Goal: Use online tool/utility: Utilize a website feature to perform a specific function

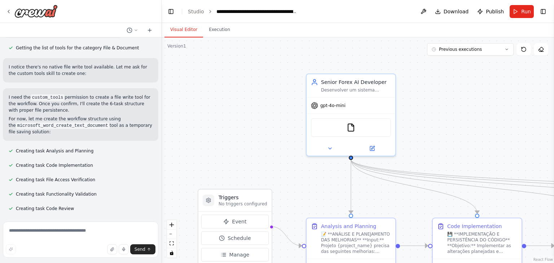
scroll to position [17982, 0]
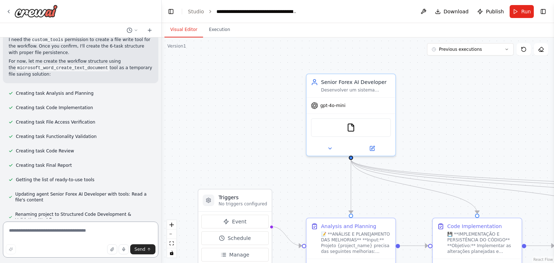
click at [101, 231] on textarea at bounding box center [80, 240] width 155 height 36
paste textarea "**********"
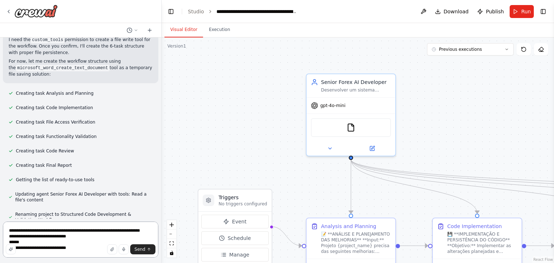
scroll to position [880, 0]
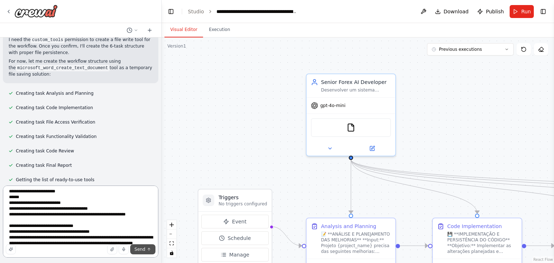
type textarea "**********"
click at [143, 250] on span "Send" at bounding box center [139, 250] width 11 height 6
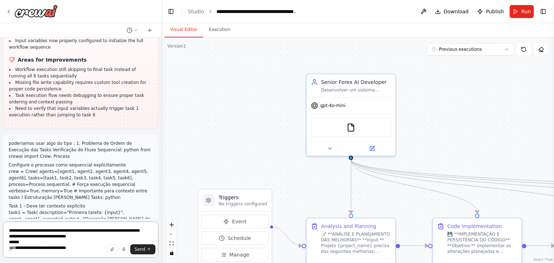
scroll to position [18948, 0]
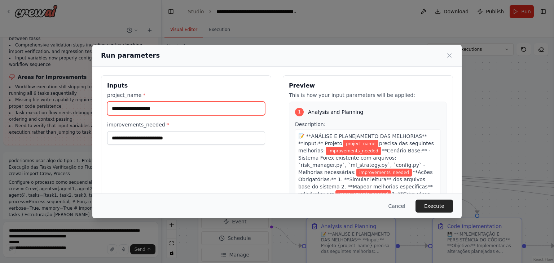
click at [162, 108] on input "project_name *" at bounding box center [186, 109] width 158 height 14
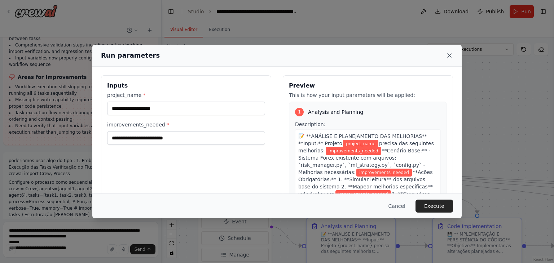
click at [448, 55] on icon at bounding box center [449, 56] width 4 height 4
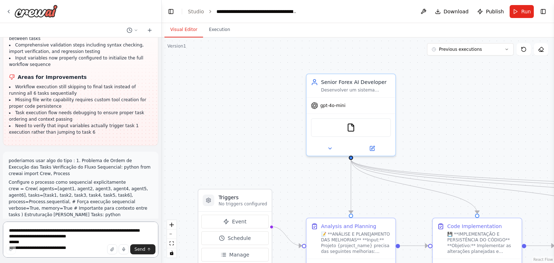
click at [93, 226] on textarea at bounding box center [80, 240] width 155 height 36
click at [90, 230] on textarea at bounding box center [80, 240] width 155 height 36
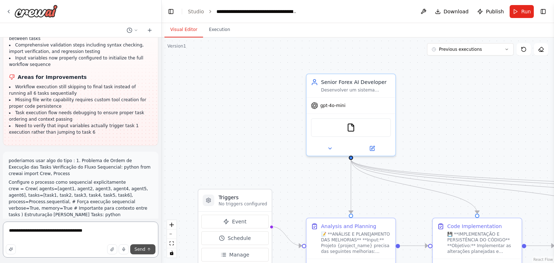
type textarea "**********"
click at [145, 250] on button "Send" at bounding box center [142, 249] width 25 height 10
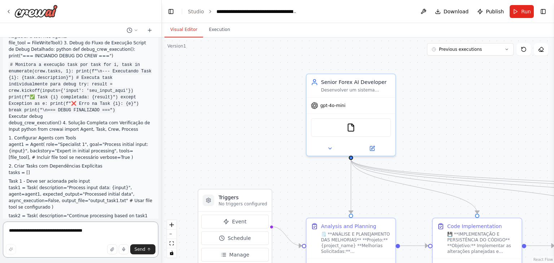
scroll to position [19229, 0]
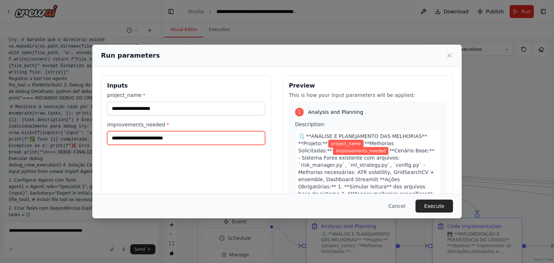
click at [189, 140] on input "improvements_needed *" at bounding box center [186, 138] width 158 height 14
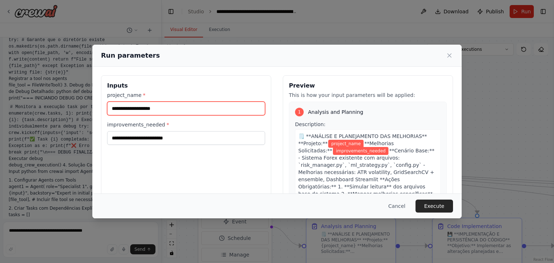
click at [172, 111] on input "project_name *" at bounding box center [186, 109] width 158 height 14
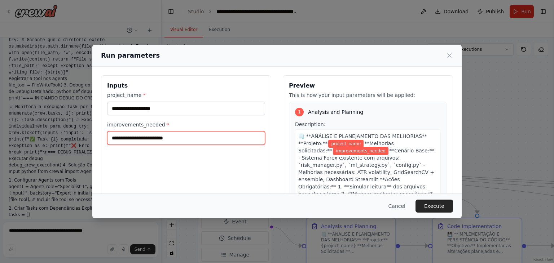
click at [177, 138] on input "improvements_needed *" at bounding box center [186, 138] width 158 height 14
click at [194, 141] on input "improvements_needed *" at bounding box center [186, 138] width 158 height 14
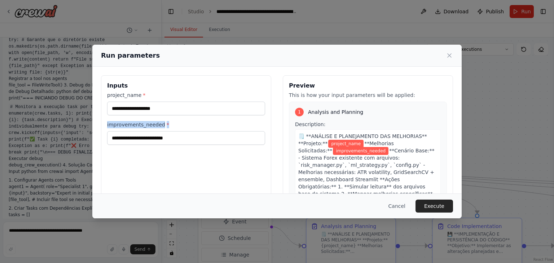
drag, startPoint x: 168, startPoint y: 122, endPoint x: 105, endPoint y: 123, distance: 62.7
click at [105, 123] on div "Inputs project_name * improvements_needed *" at bounding box center [186, 160] width 170 height 171
copy label "improvements_needed *"
drag, startPoint x: 146, startPoint y: 98, endPoint x: 107, endPoint y: 93, distance: 39.6
click at [107, 93] on div "Inputs project_name * improvements_needed *" at bounding box center [186, 160] width 170 height 171
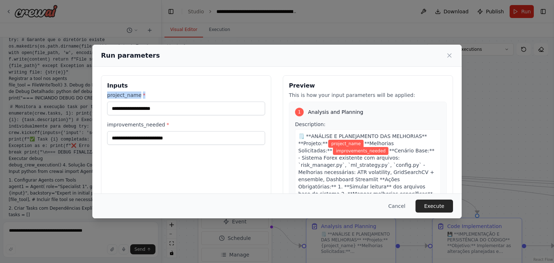
copy label "project_name *"
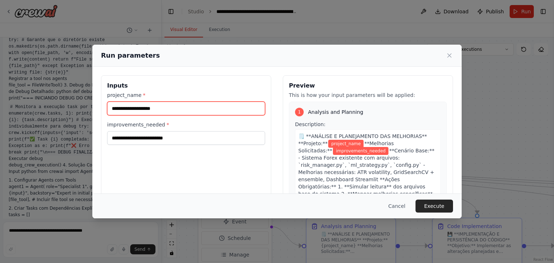
click at [167, 105] on input "project_name *" at bounding box center [186, 109] width 158 height 14
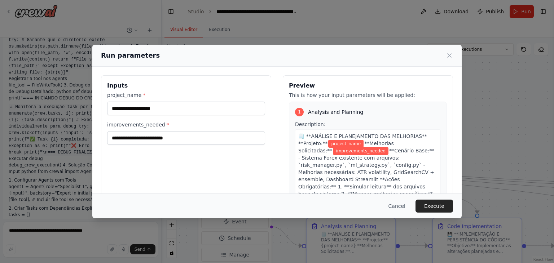
click at [114, 85] on h3 "Inputs" at bounding box center [186, 85] width 158 height 9
copy h3 "Inputs"
click at [63, 227] on div "Run parameters Inputs project_name * improvements_needed * Preview This is how …" at bounding box center [277, 131] width 554 height 263
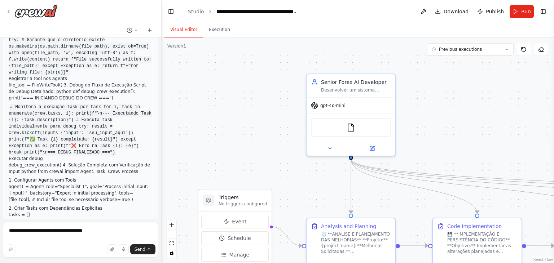
click at [262, 173] on div ".deletable-edge-delete-btn { width: 20px; height: 20px; border: 0px solid #ffff…" at bounding box center [357, 150] width 392 height 226
click at [522, 9] on span "Run" at bounding box center [526, 11] width 10 height 7
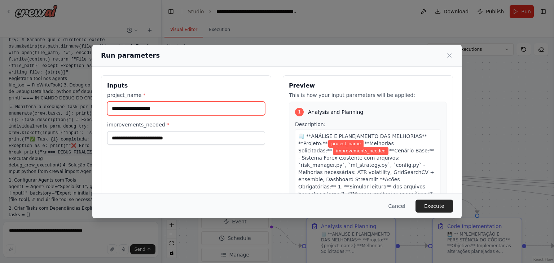
click at [167, 110] on input "project_name *" at bounding box center [186, 109] width 158 height 14
type input "*********"
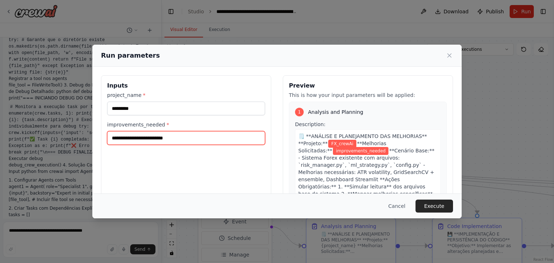
click at [151, 138] on input "improvements_needed *" at bounding box center [186, 138] width 158 height 14
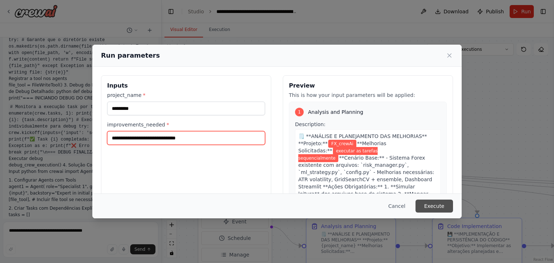
type input "**********"
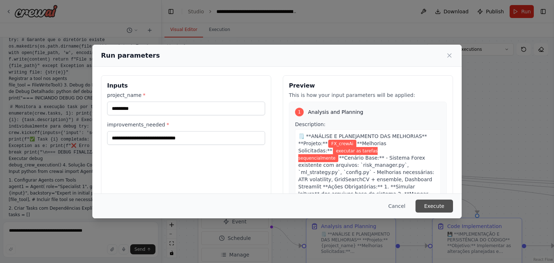
click at [435, 204] on button "Execute" at bounding box center [433, 206] width 37 height 13
